Goal: Task Accomplishment & Management: Use online tool/utility

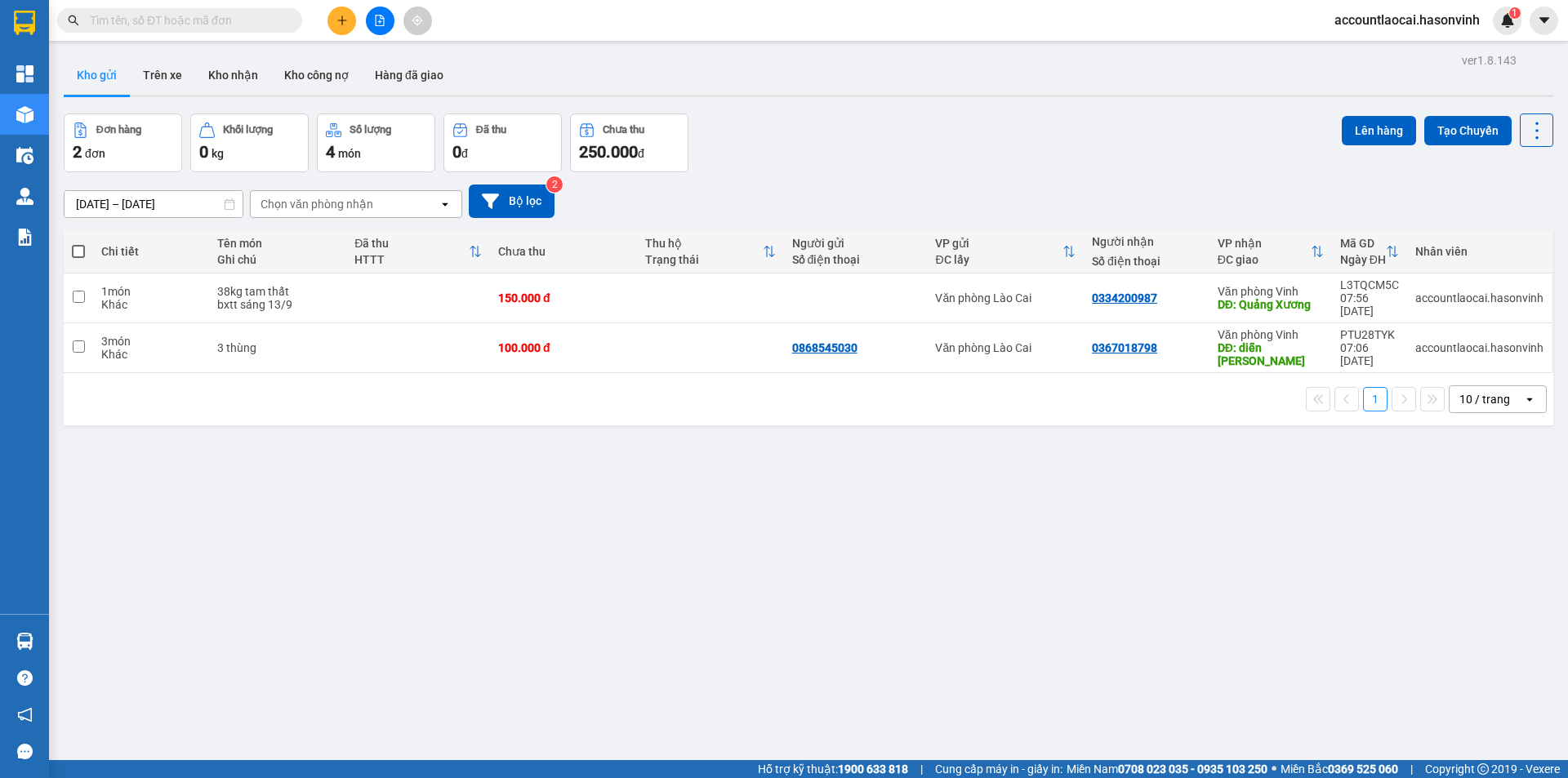
click at [383, 8] on button at bounding box center [380, 21] width 28 height 28
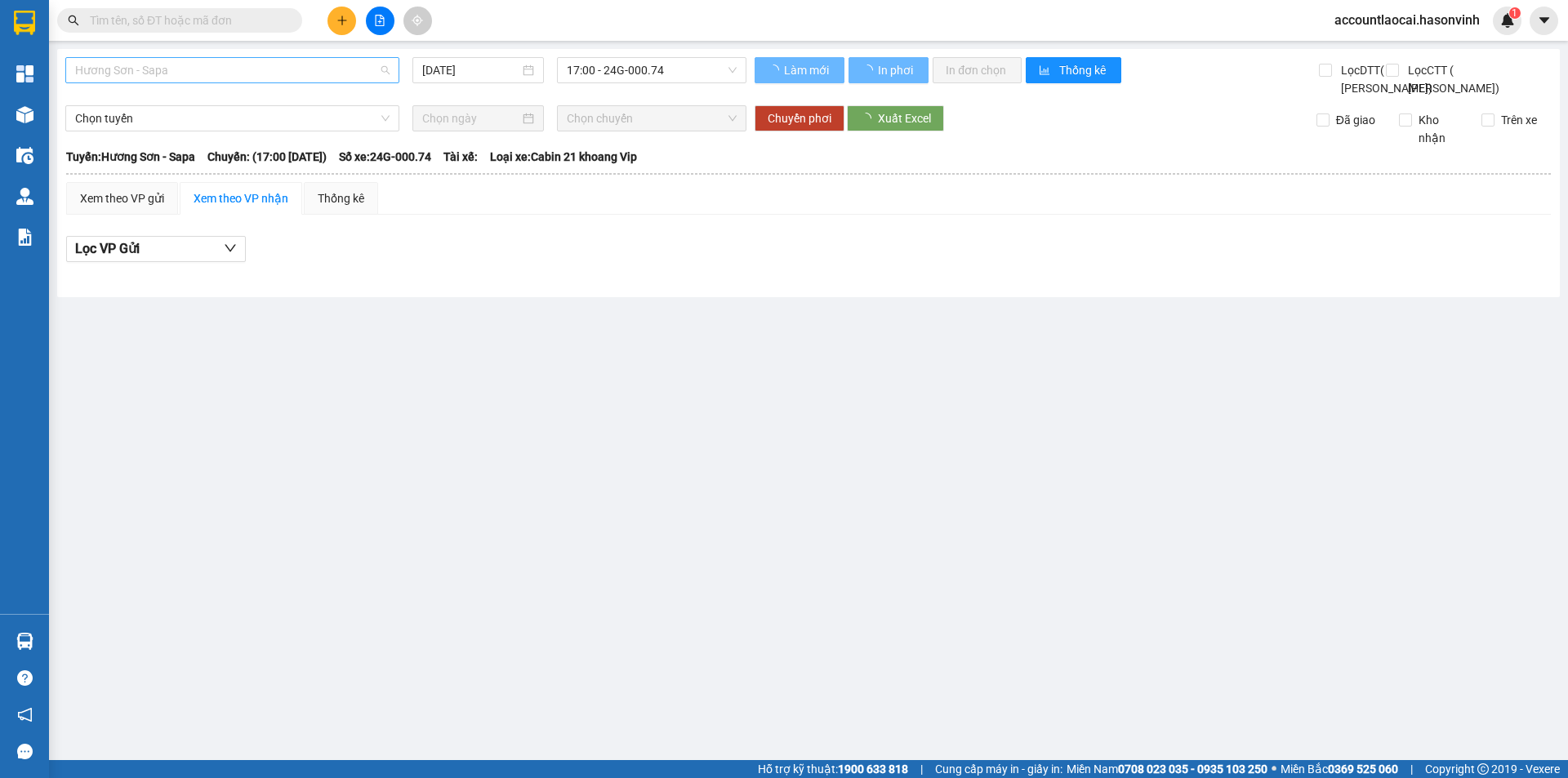
click at [159, 78] on span "Hương Sơn - Sapa" at bounding box center [232, 70] width 314 height 25
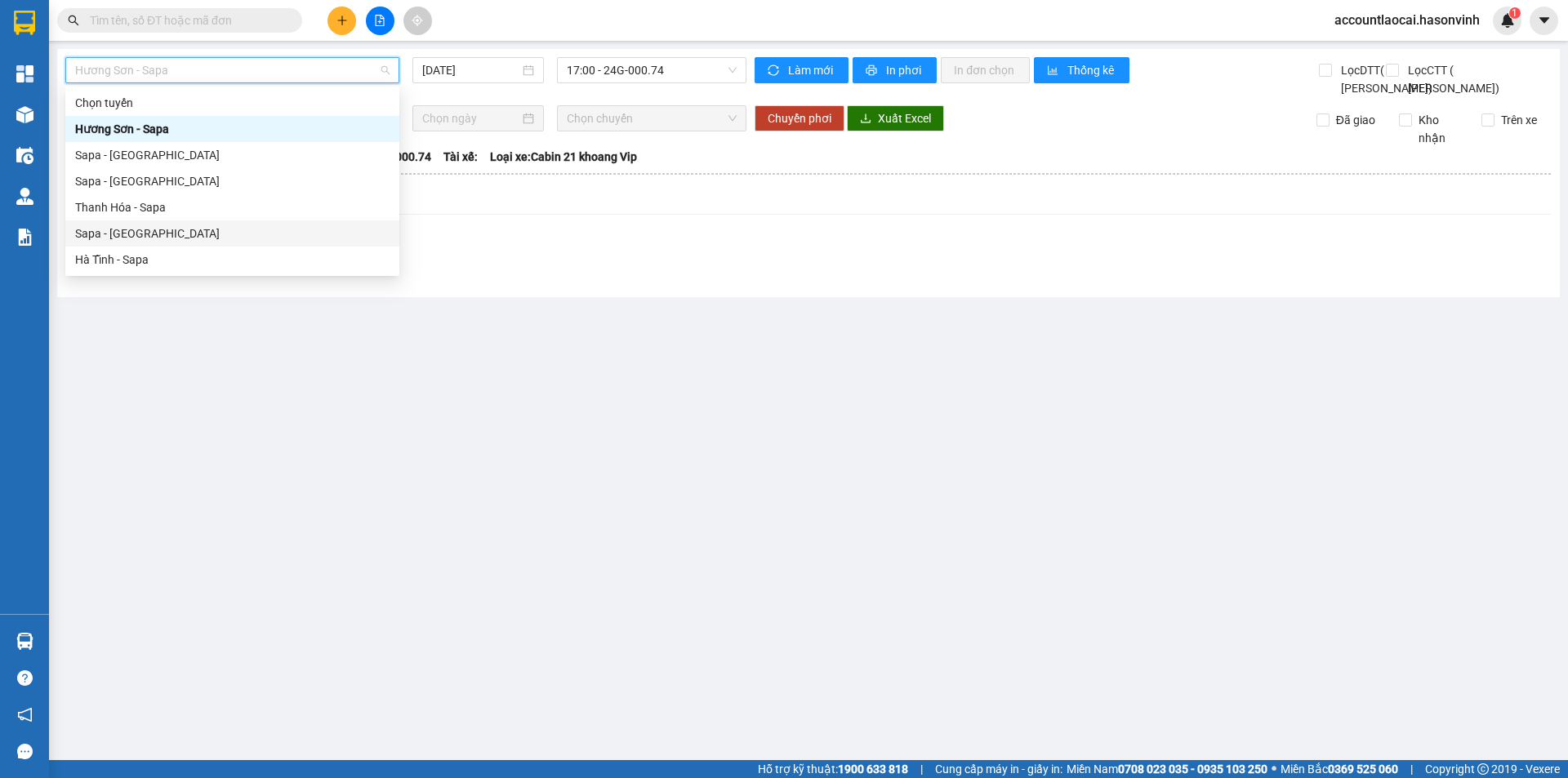
click at [114, 233] on div "Sapa - [GEOGRAPHIC_DATA]" at bounding box center [232, 233] width 314 height 18
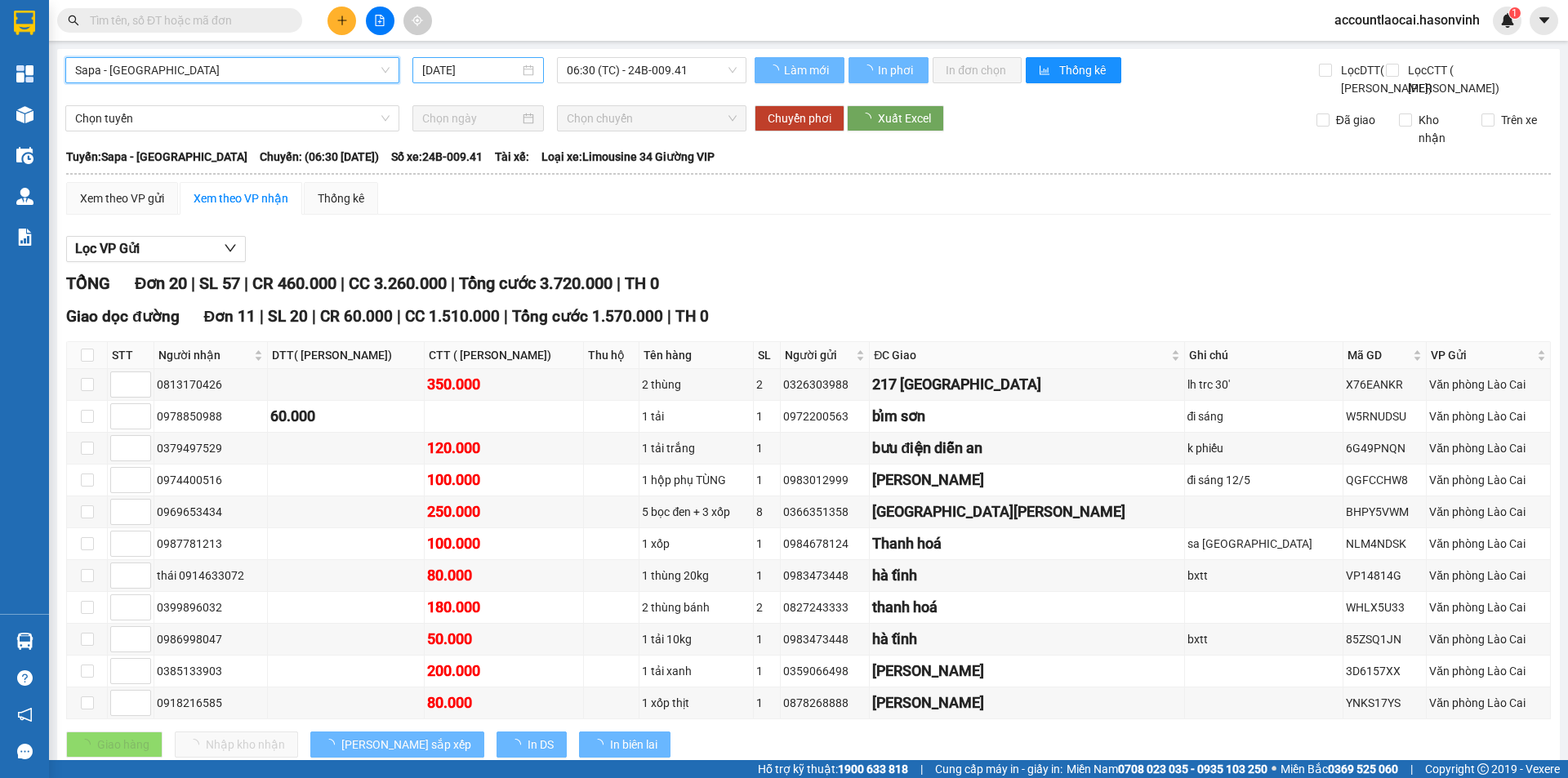
click at [457, 67] on input "[DATE]" at bounding box center [471, 70] width 97 height 18
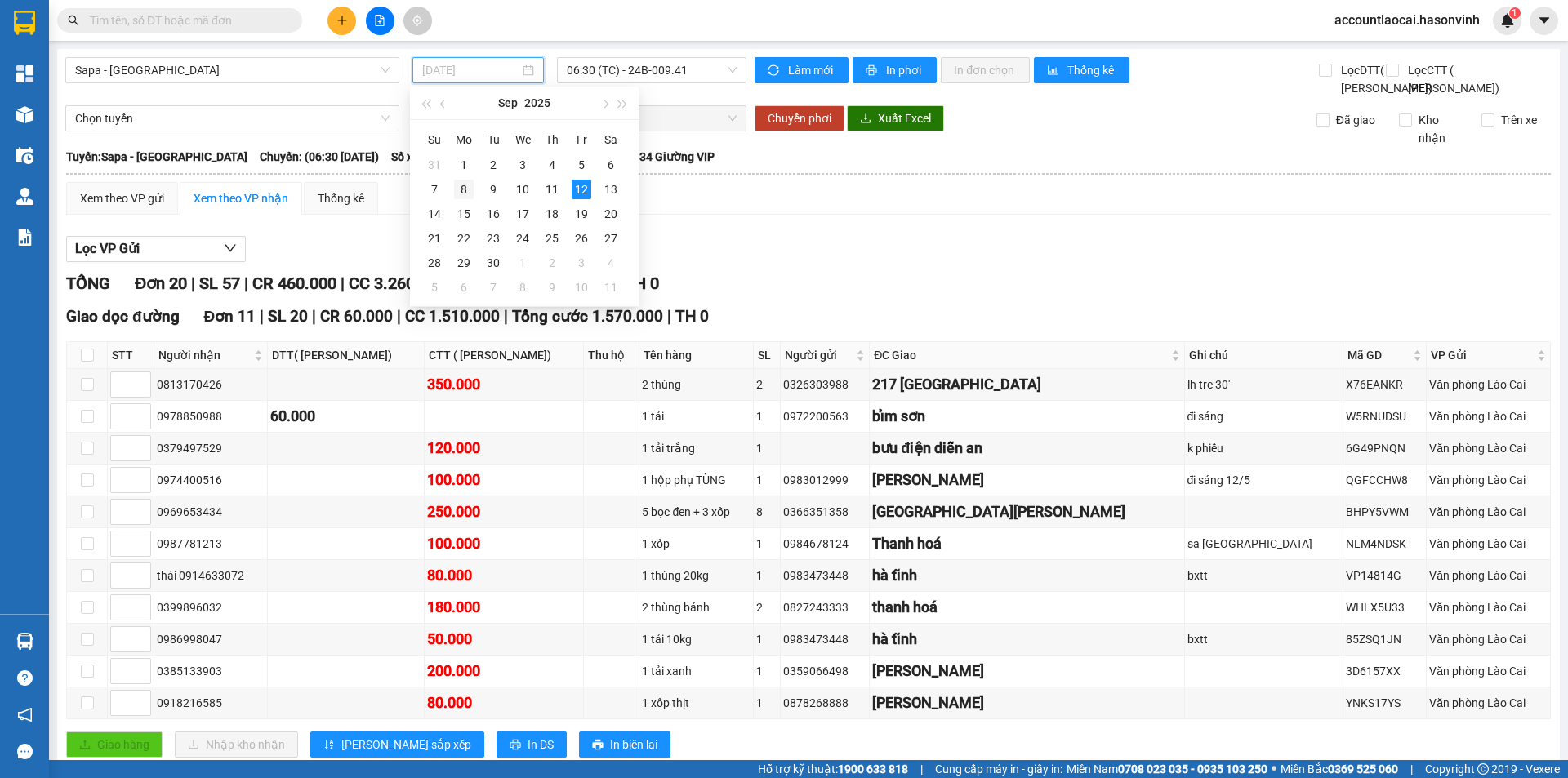
click at [462, 185] on div "8" at bounding box center [463, 189] width 20 height 20
type input "[DATE]"
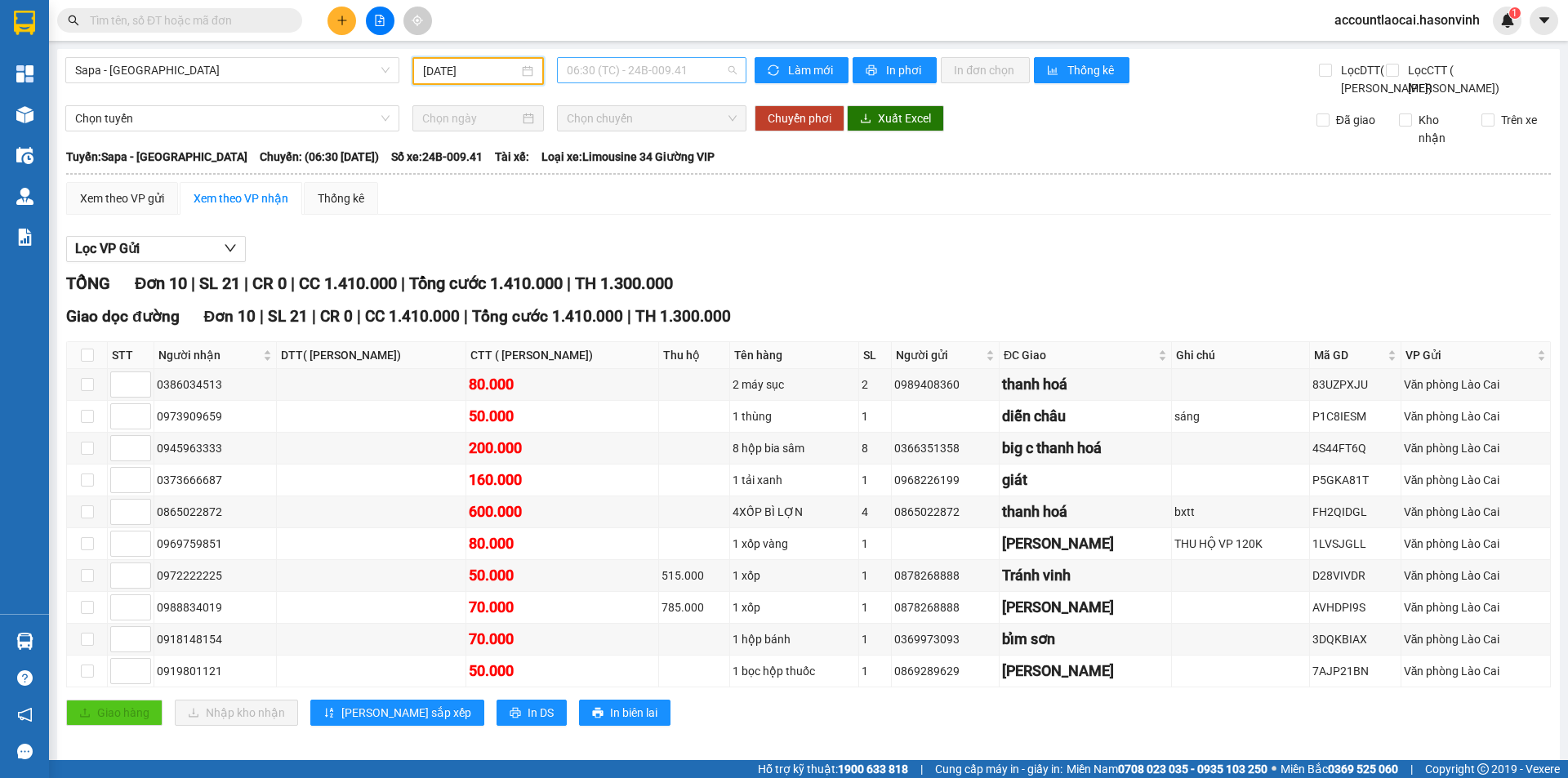
click at [653, 66] on span "06:30 (TC) - 24B-009.41" at bounding box center [651, 70] width 170 height 25
click at [628, 178] on div "17:00 - 24H-023.49" at bounding box center [626, 181] width 127 height 18
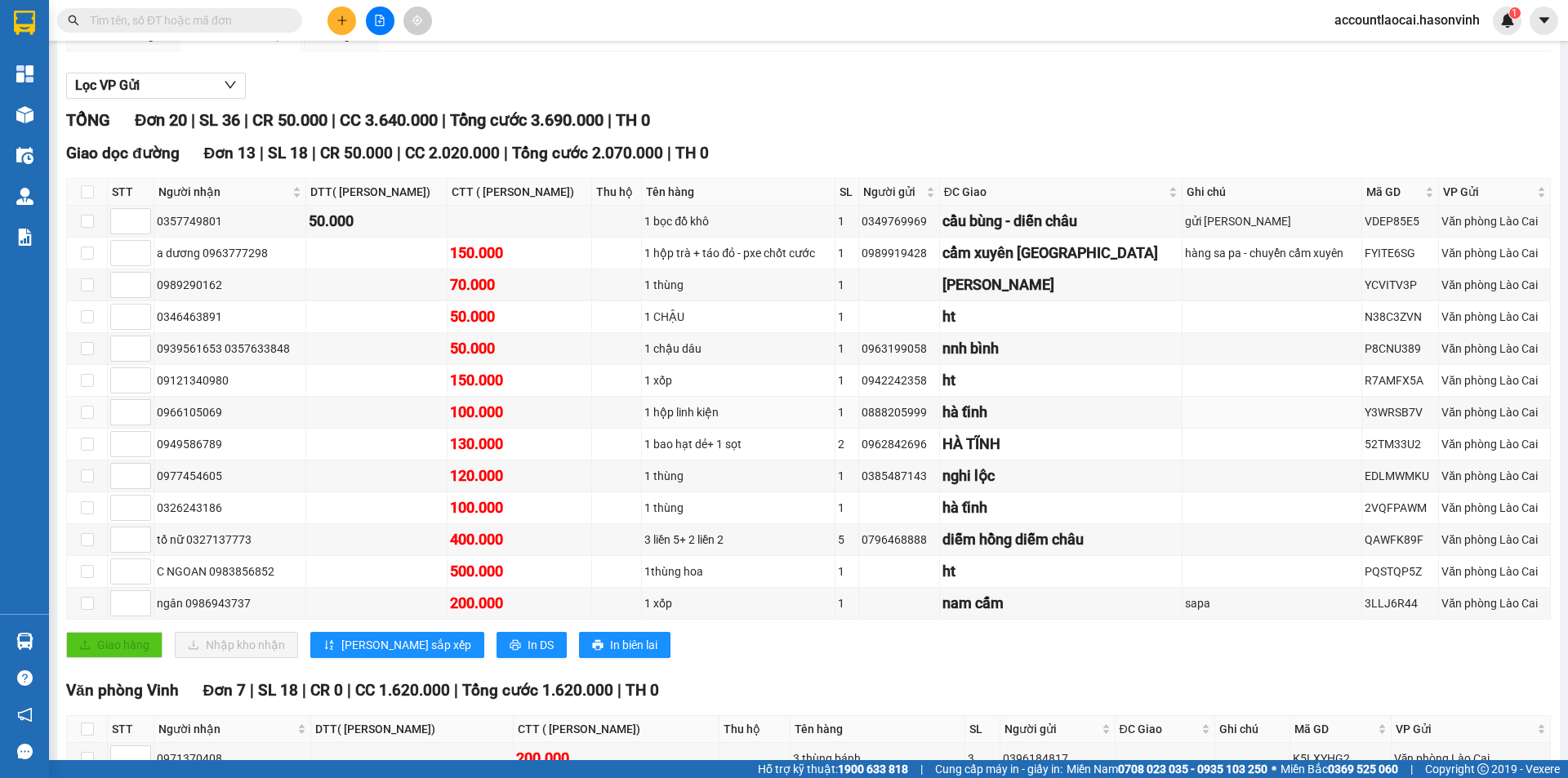
scroll to position [489, 0]
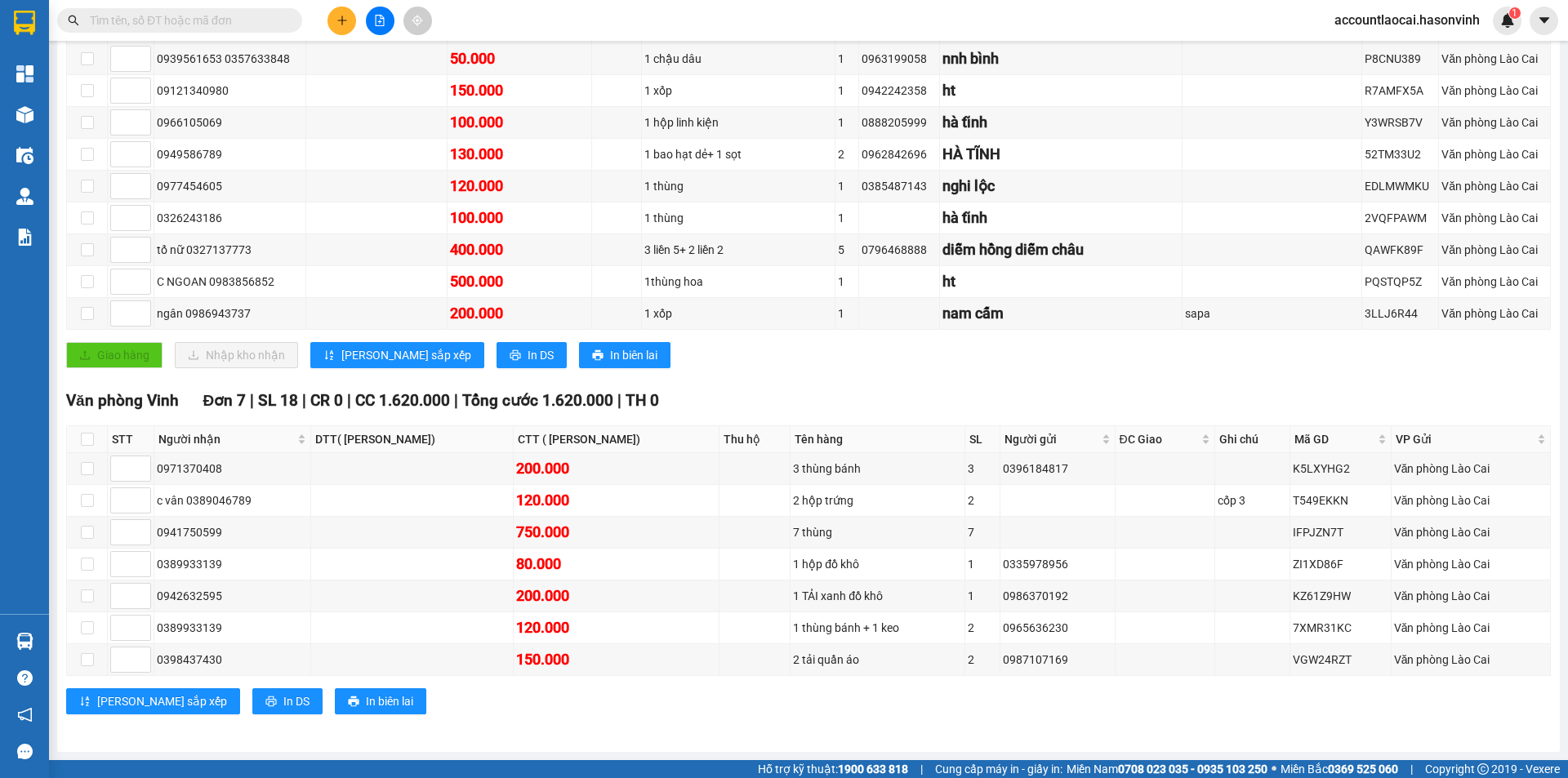
click at [220, 24] on input "text" at bounding box center [186, 20] width 193 height 18
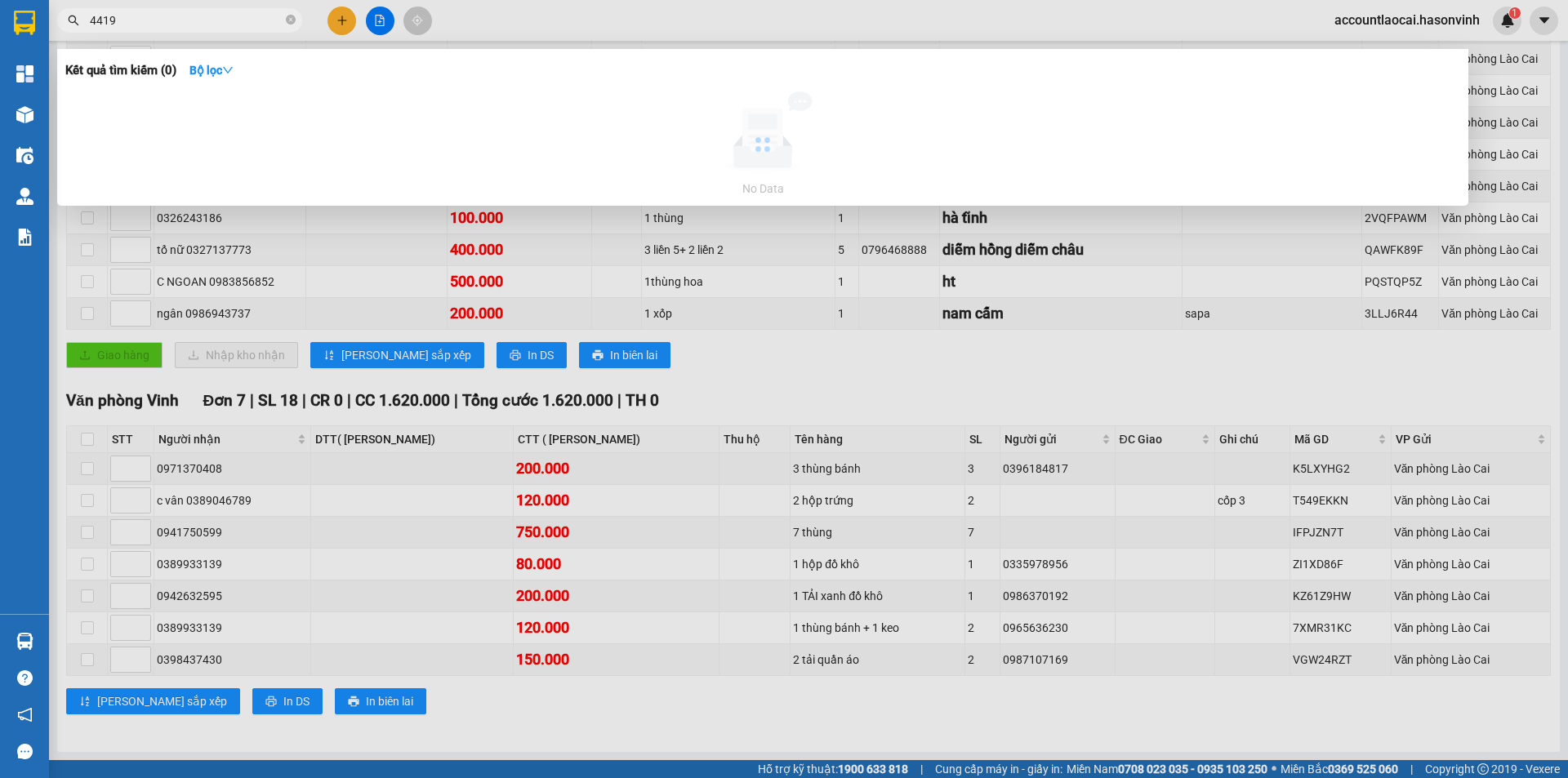
drag, startPoint x: 221, startPoint y: 21, endPoint x: 0, endPoint y: -55, distance: 233.7
click at [0, 0] on html "Kết quả tìm kiếm ( 0 ) Bộ lọc No Data 4419 accountlaocai.hasonvinh 1 Tổng Quan …" at bounding box center [784, 389] width 1568 height 778
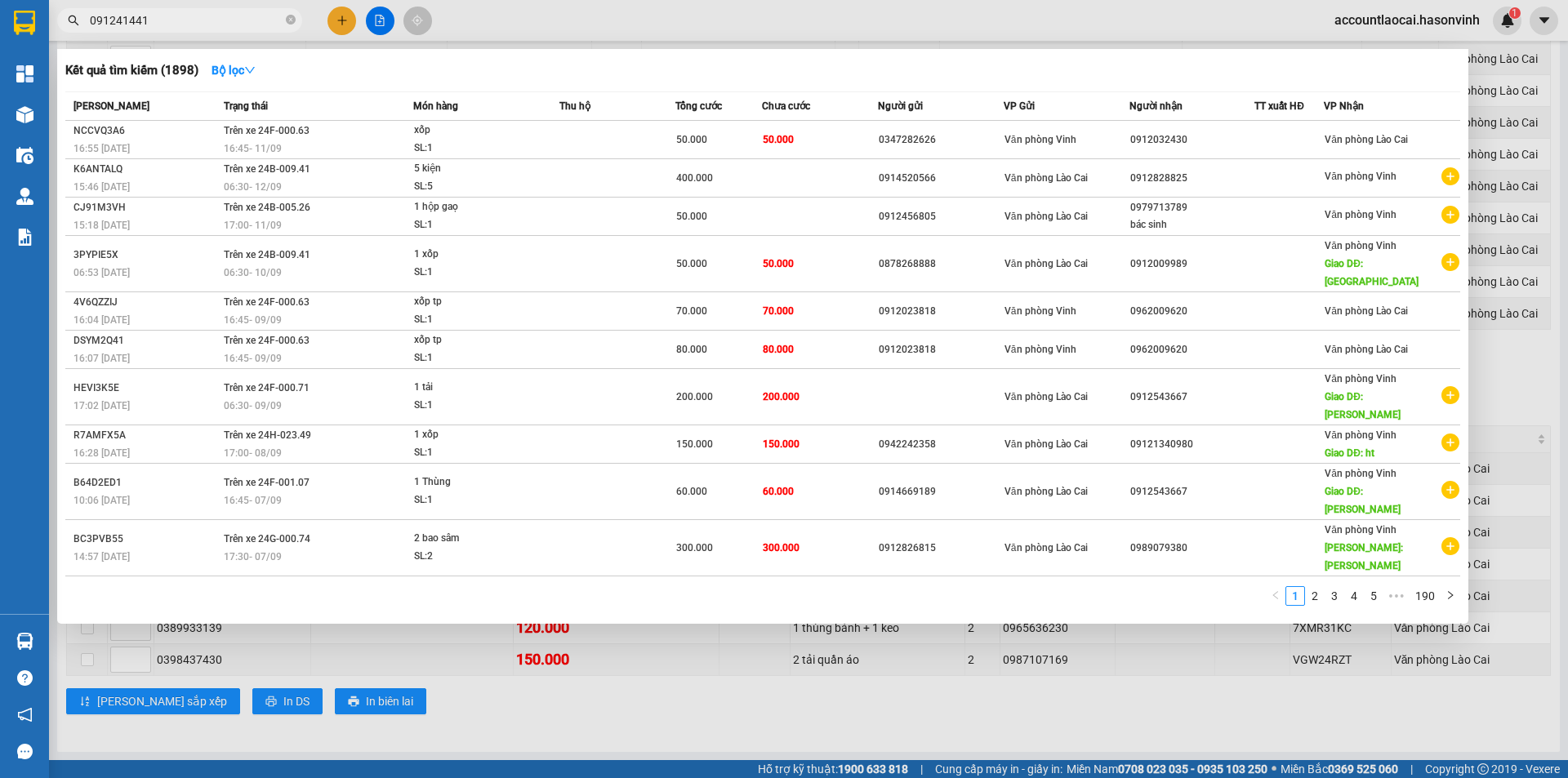
type input "0912414419"
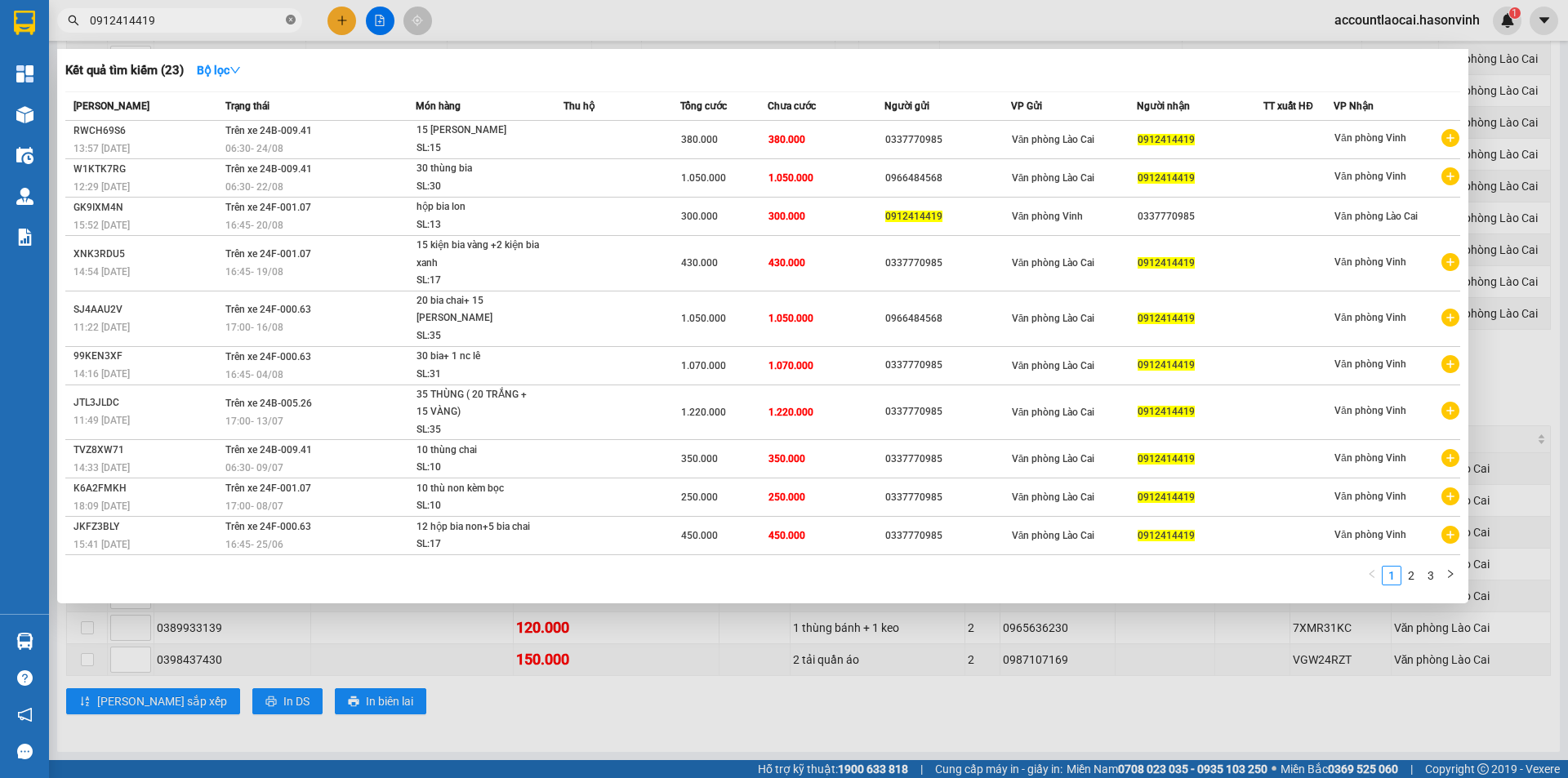
click at [290, 20] on icon "close-circle" at bounding box center [290, 19] width 9 height 9
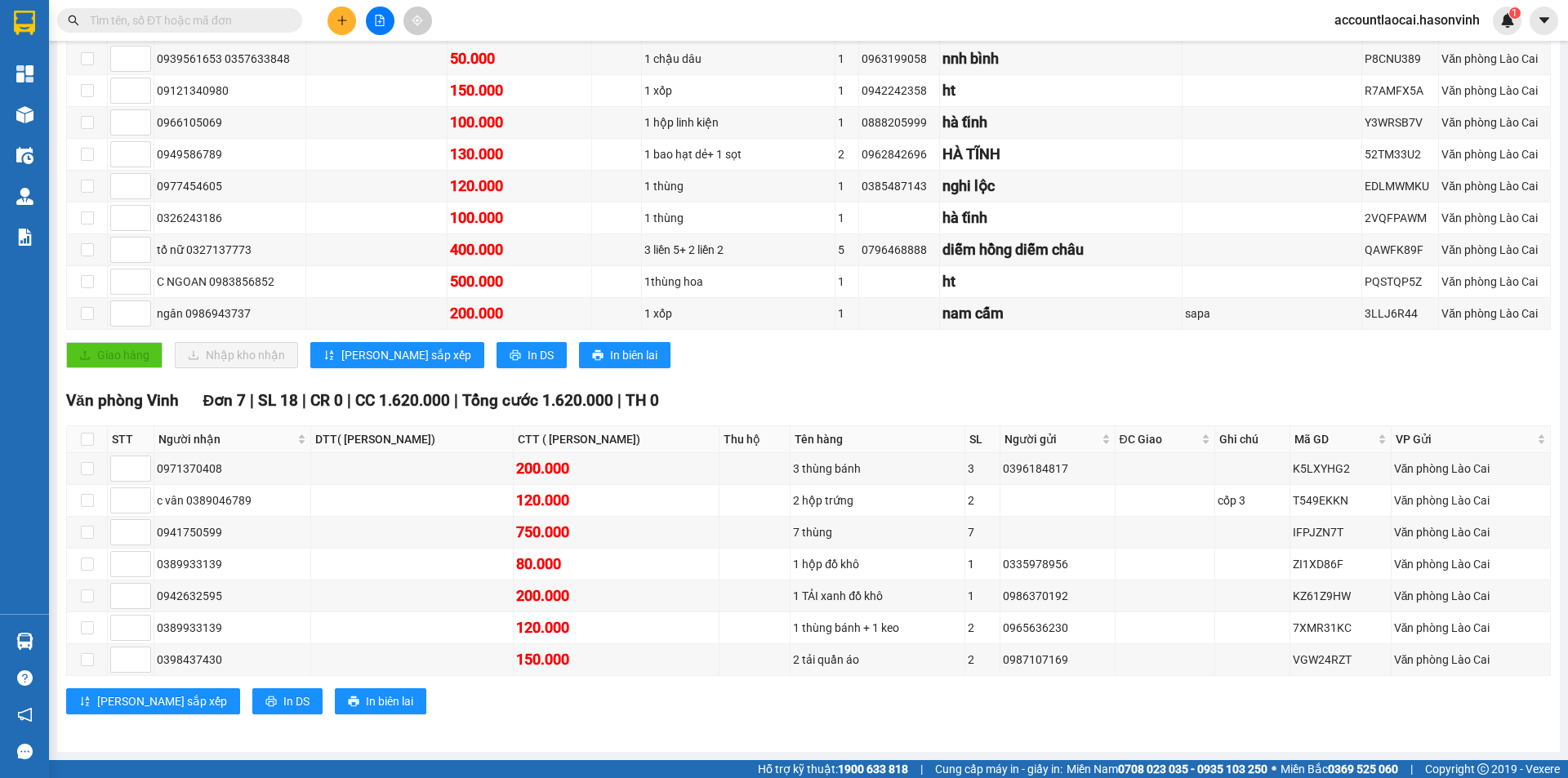
click at [219, 15] on input "text" at bounding box center [186, 20] width 193 height 18
